Goal: Transaction & Acquisition: Subscribe to service/newsletter

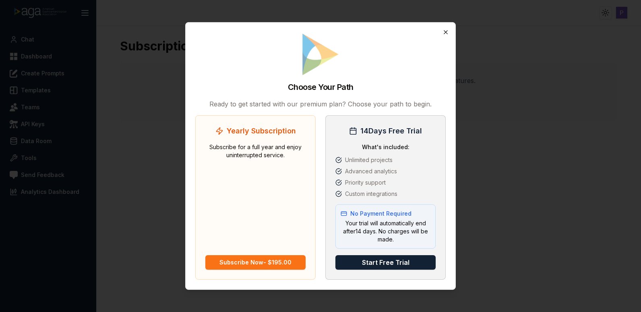
click at [445, 31] on icon "button" at bounding box center [446, 32] width 6 height 6
click at [392, 259] on button "Start Free Trial" at bounding box center [385, 262] width 100 height 14
